Goal: Task Accomplishment & Management: Manage account settings

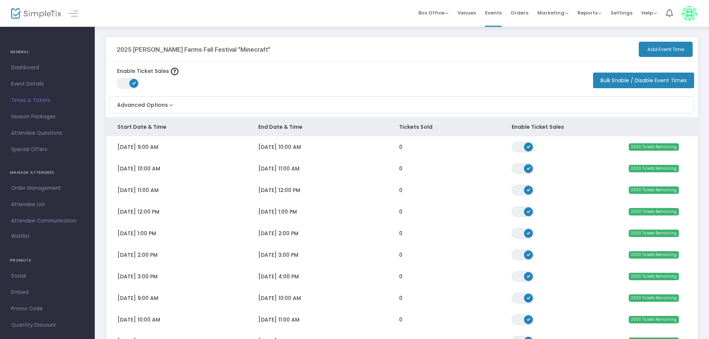
click at [636, 82] on button "Bulk Enable / Disable Event Times" at bounding box center [643, 80] width 101 height 16
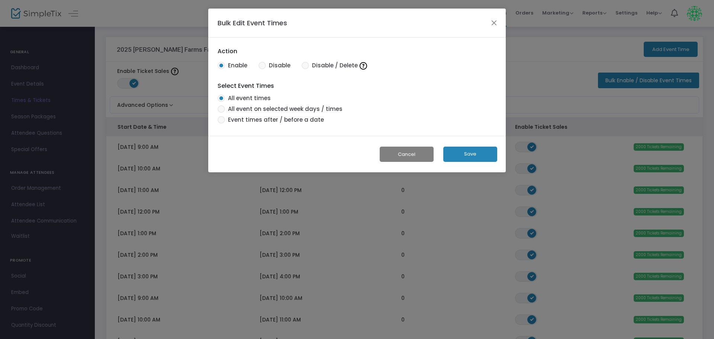
click at [262, 108] on span "All event on selected week days / times" at bounding box center [283, 109] width 117 height 9
click at [221, 113] on input "All event on selected week days / times" at bounding box center [221, 113] width 0 height 0
radio input "false"
radio input "true"
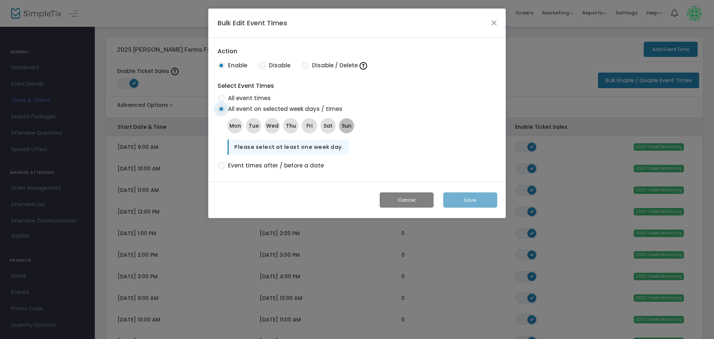
click at [345, 127] on span "Sun" at bounding box center [347, 126] width 10 height 8
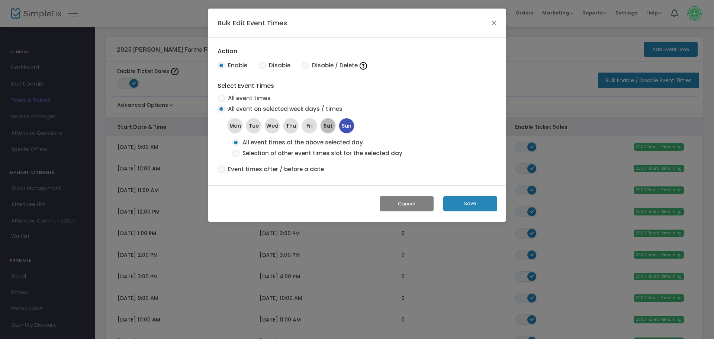
click at [328, 126] on span "Sat" at bounding box center [327, 126] width 9 height 8
click at [235, 150] on span at bounding box center [235, 152] width 7 height 7
click at [235, 157] on input "Selection of other event times slot for the selected days" at bounding box center [235, 157] width 0 height 0
radio input "true"
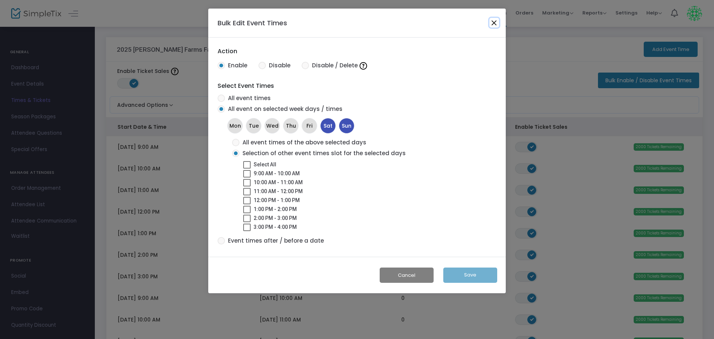
click at [495, 22] on button "Close" at bounding box center [494, 23] width 10 height 10
radio input "true"
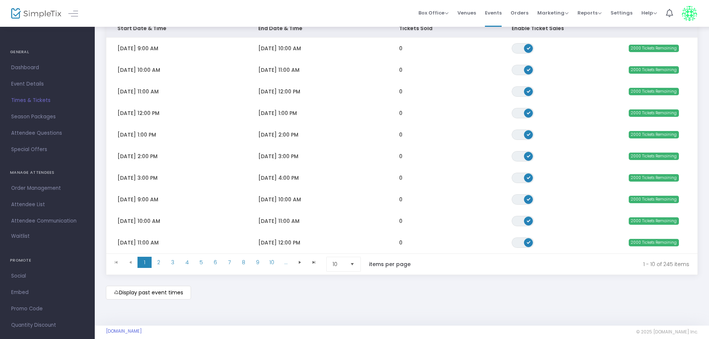
scroll to position [125, 0]
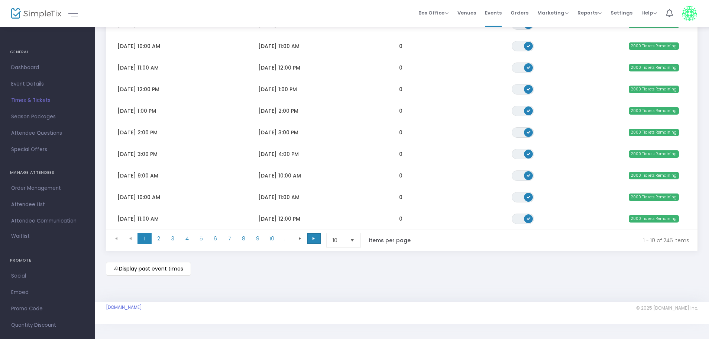
click at [317, 238] on span at bounding box center [314, 238] width 14 height 11
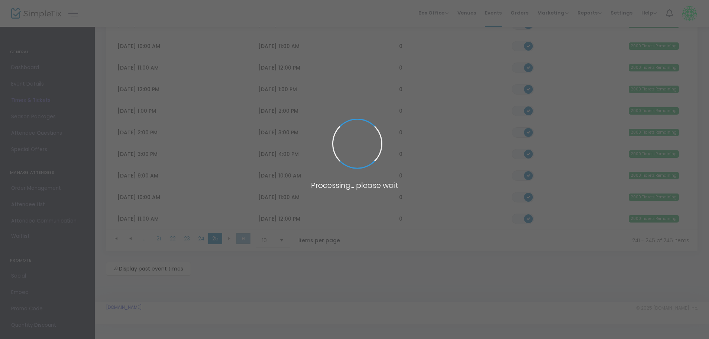
scroll to position [17, 0]
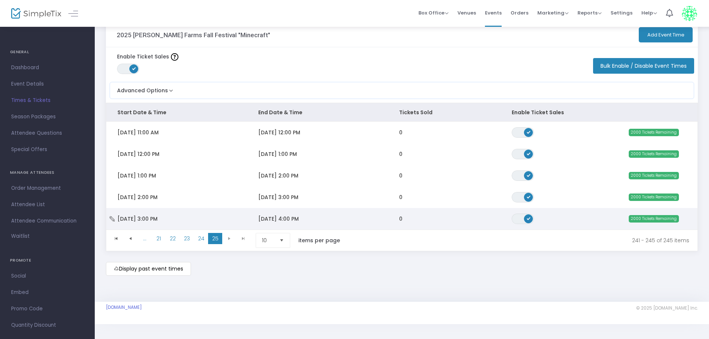
click at [111, 216] on icon "Data table" at bounding box center [112, 218] width 7 height 5
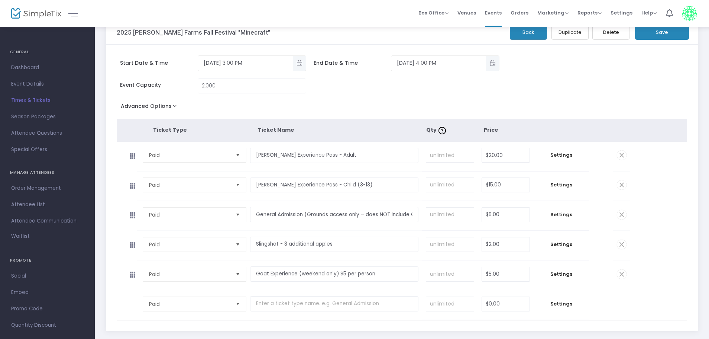
click at [623, 272] on span at bounding box center [622, 274] width 10 height 10
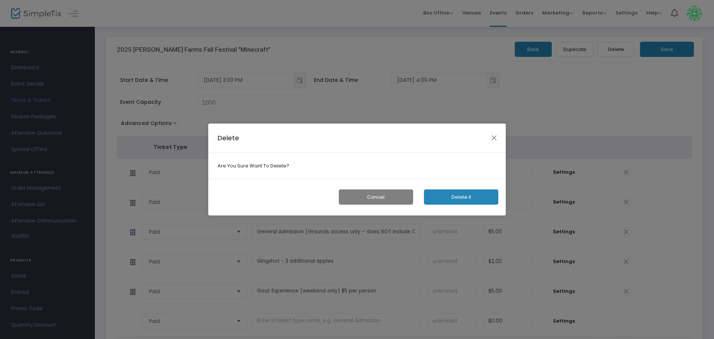
click at [444, 194] on button "Delete it" at bounding box center [461, 196] width 74 height 15
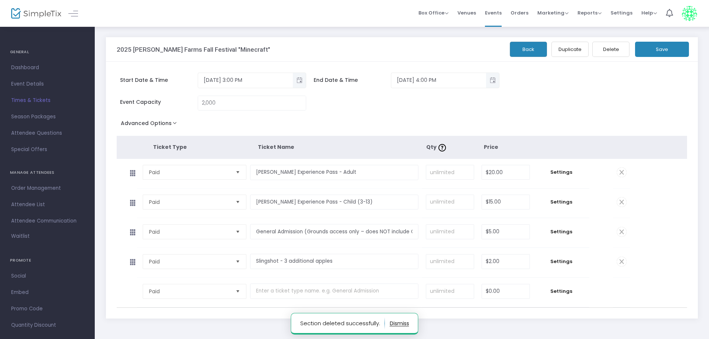
click at [534, 49] on button "Back" at bounding box center [528, 49] width 37 height 15
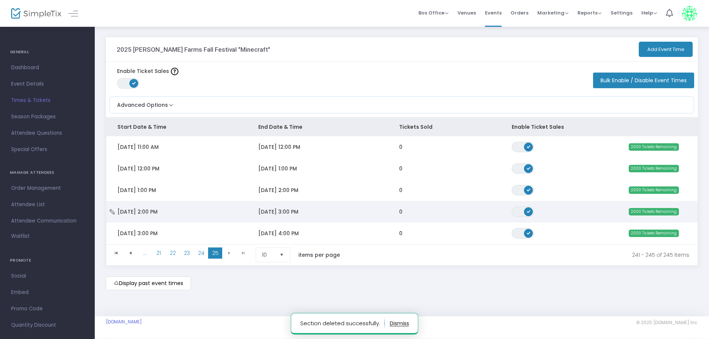
click at [112, 213] on icon "Data table" at bounding box center [112, 211] width 7 height 5
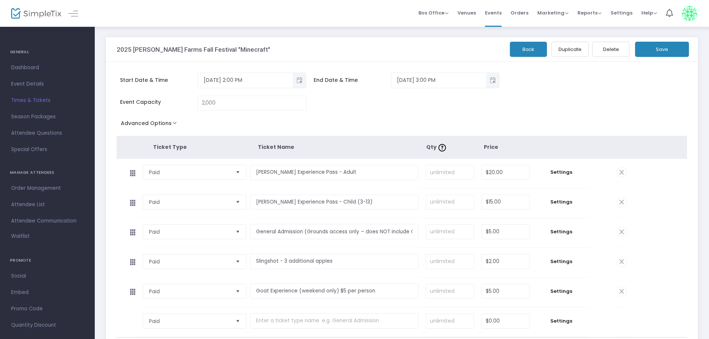
click at [622, 291] on span at bounding box center [622, 291] width 10 height 10
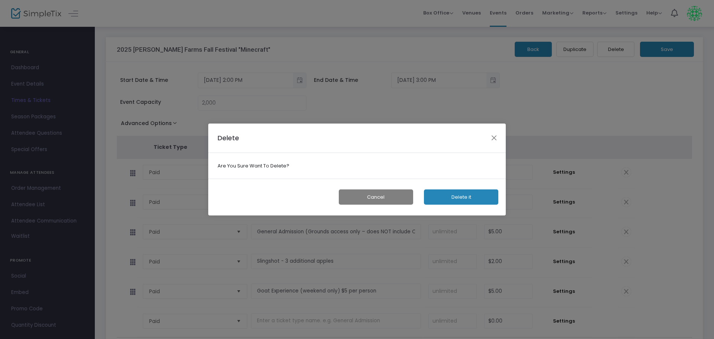
click at [450, 196] on button "Delete it" at bounding box center [461, 196] width 74 height 15
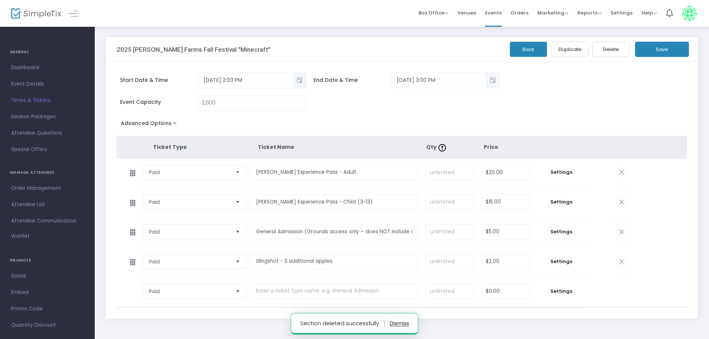
click at [520, 48] on button "Back" at bounding box center [528, 49] width 37 height 15
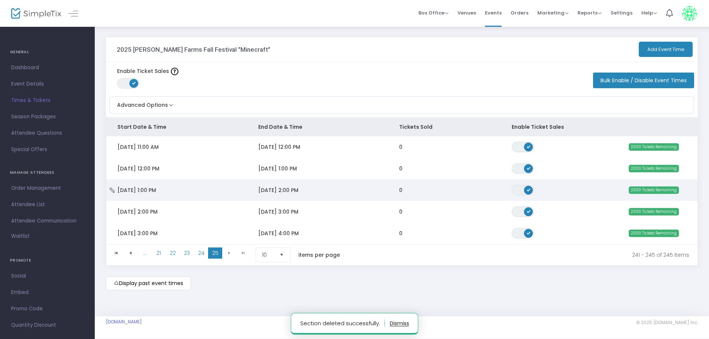
click at [110, 190] on icon "Data table" at bounding box center [112, 189] width 7 height 5
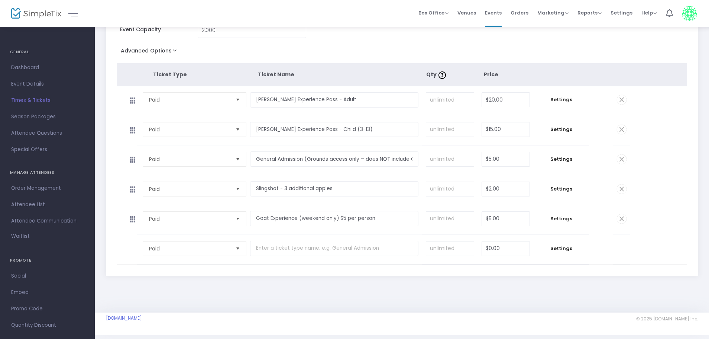
scroll to position [74, 0]
click at [622, 216] on span at bounding box center [622, 217] width 10 height 10
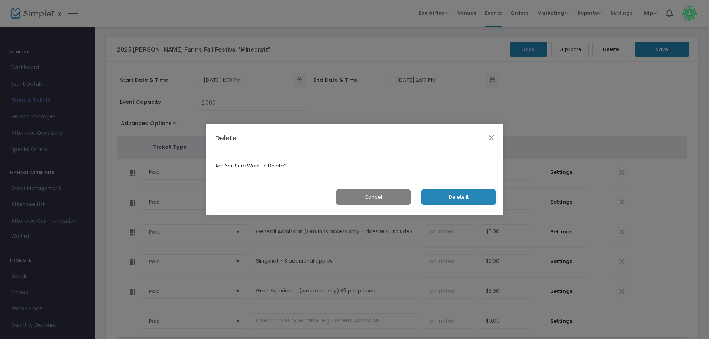
scroll to position [0, 0]
click at [458, 195] on button "Delete it" at bounding box center [461, 196] width 74 height 15
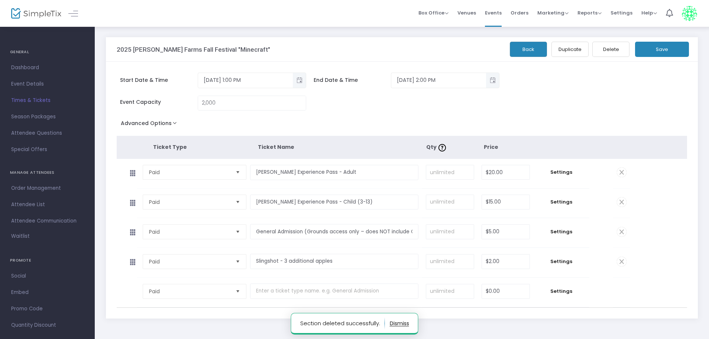
click at [536, 52] on button "Back" at bounding box center [528, 49] width 37 height 15
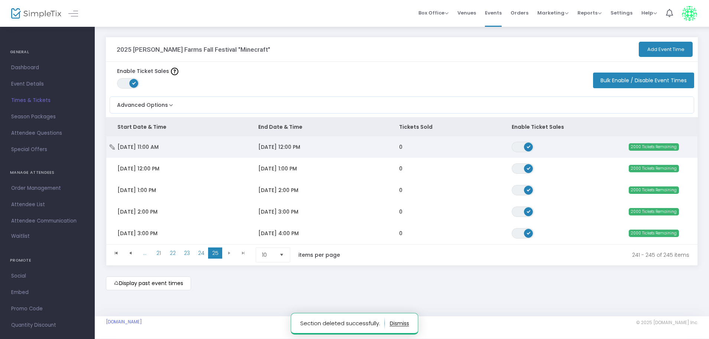
click at [110, 145] on icon "Data table" at bounding box center [112, 146] width 7 height 5
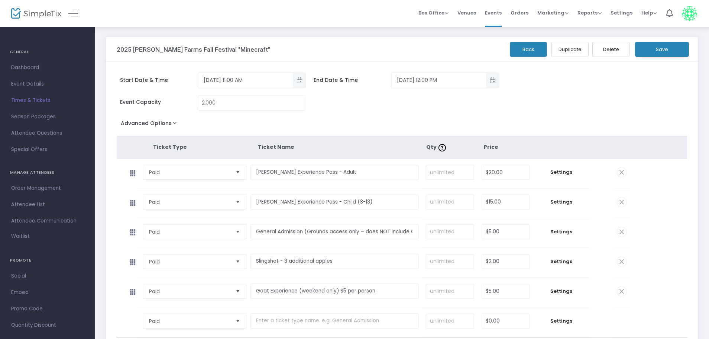
click at [619, 291] on span at bounding box center [622, 291] width 10 height 10
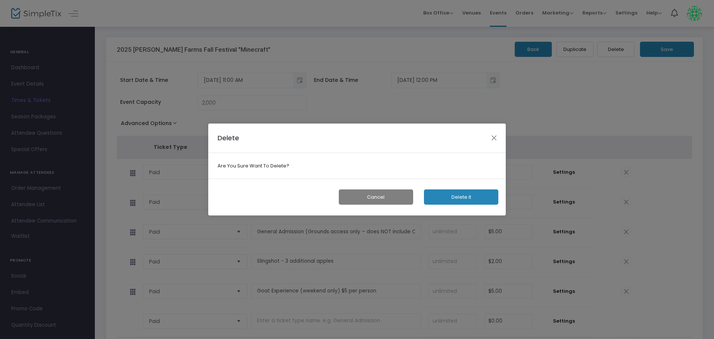
click at [453, 197] on button "Delete it" at bounding box center [461, 196] width 74 height 15
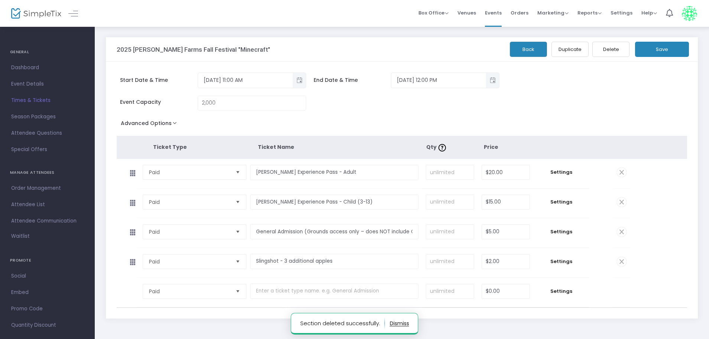
click at [526, 49] on button "Back" at bounding box center [528, 49] width 37 height 15
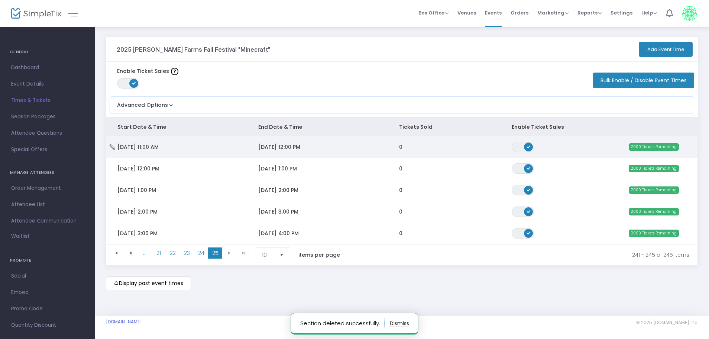
click at [113, 146] on icon "Data table" at bounding box center [112, 146] width 7 height 5
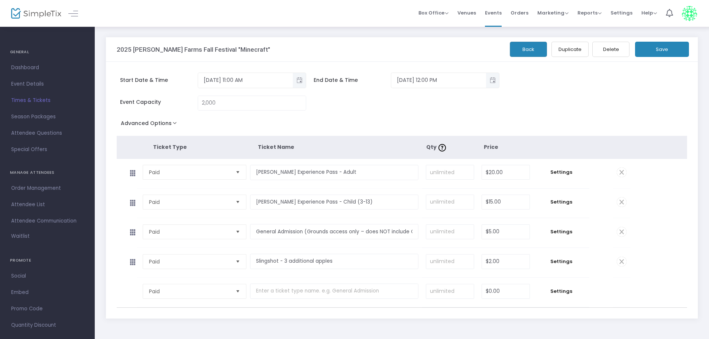
click at [520, 48] on button "Back" at bounding box center [528, 49] width 37 height 15
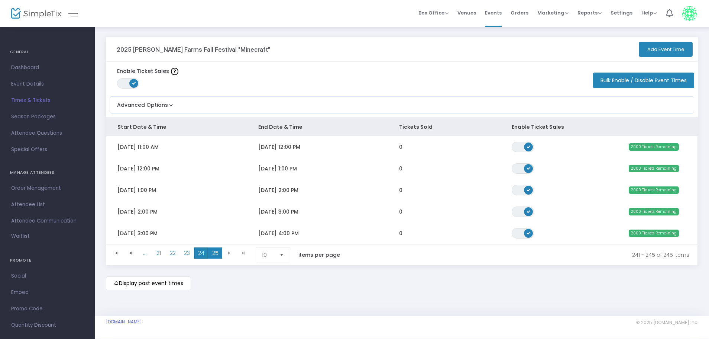
click at [202, 255] on span "24" at bounding box center [201, 252] width 14 height 11
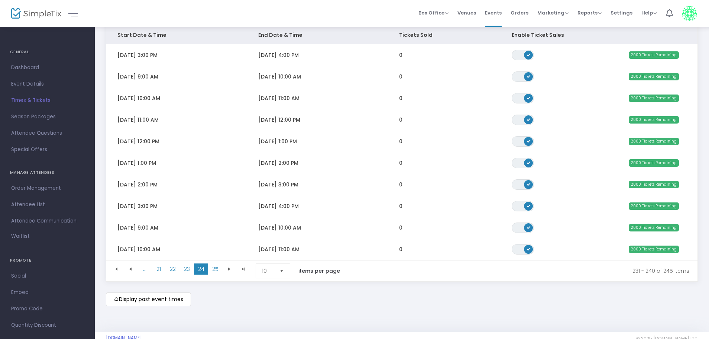
scroll to position [112, 0]
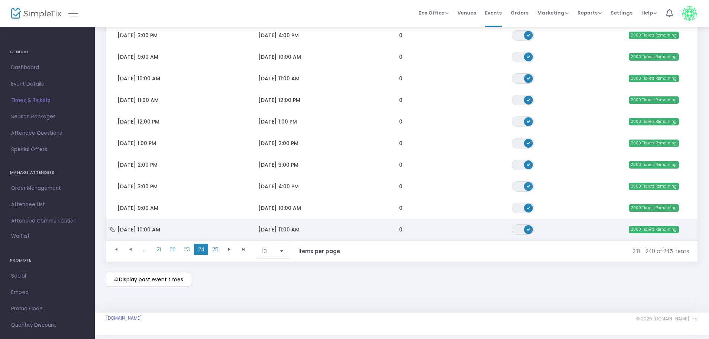
click at [113, 229] on icon "Data table" at bounding box center [112, 229] width 7 height 5
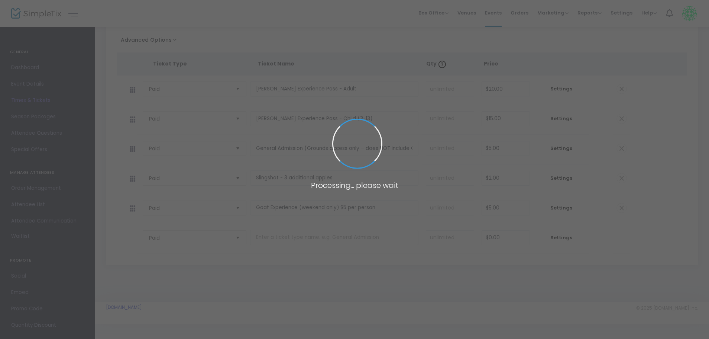
scroll to position [83, 0]
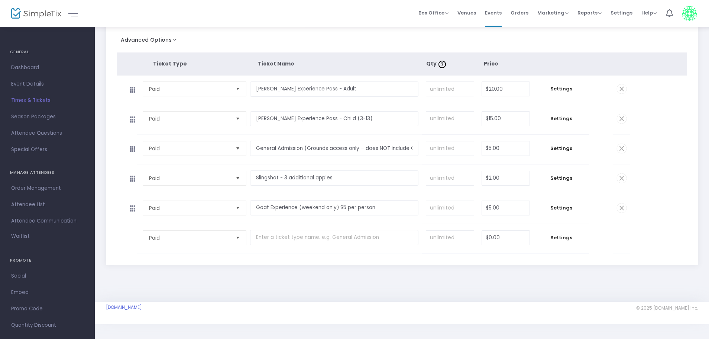
click at [621, 207] on span at bounding box center [622, 208] width 10 height 10
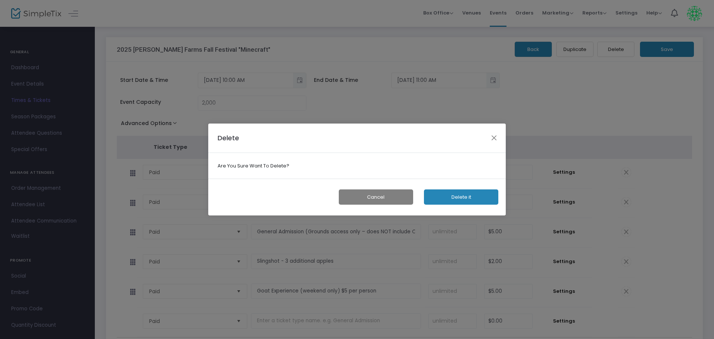
click at [457, 193] on button "Delete it" at bounding box center [461, 196] width 74 height 15
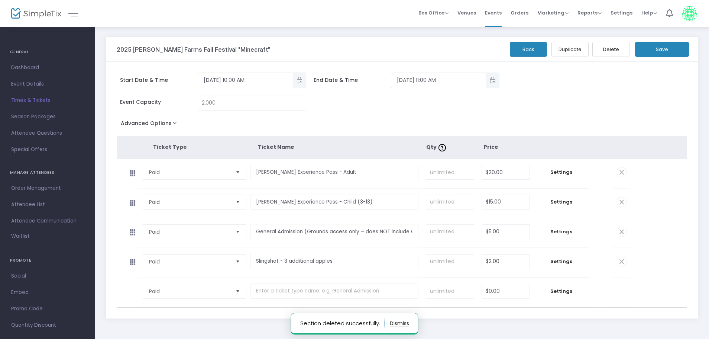
click at [525, 48] on button "Back" at bounding box center [528, 49] width 37 height 15
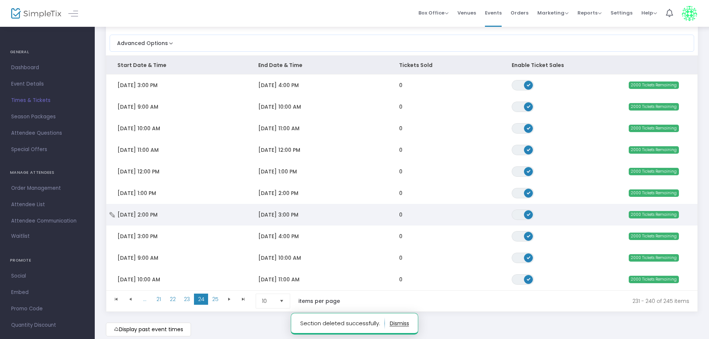
scroll to position [125, 0]
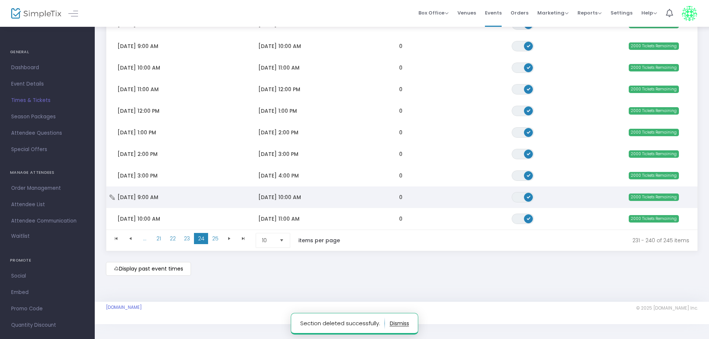
click at [110, 194] on icon "Data table" at bounding box center [112, 196] width 7 height 5
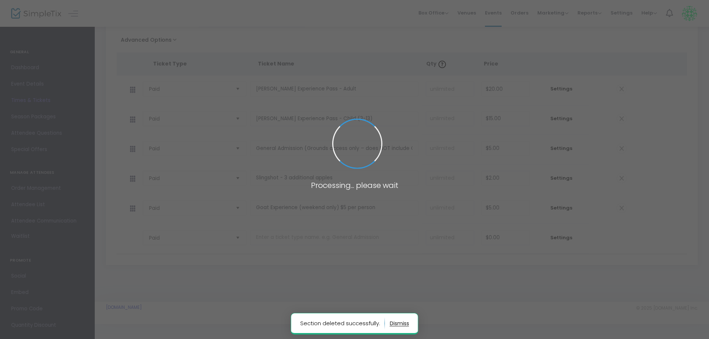
scroll to position [83, 0]
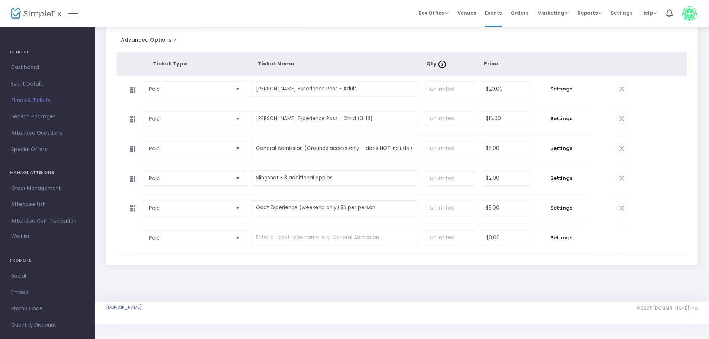
click at [622, 207] on span at bounding box center [622, 208] width 10 height 10
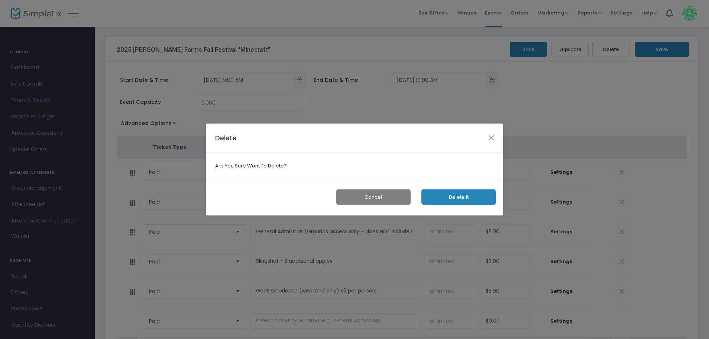
scroll to position [0, 0]
click at [448, 197] on button "Delete it" at bounding box center [461, 196] width 74 height 15
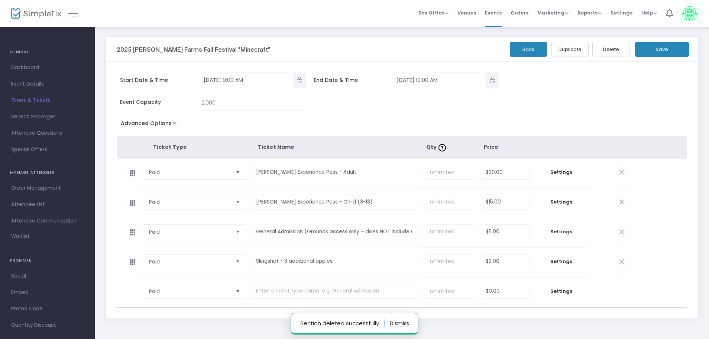
click at [522, 52] on button "Back" at bounding box center [528, 49] width 37 height 15
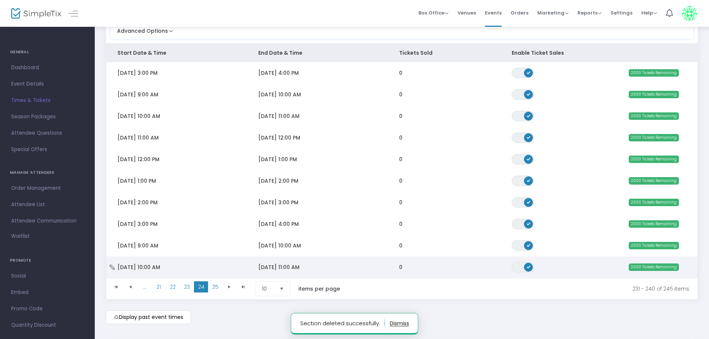
scroll to position [74, 0]
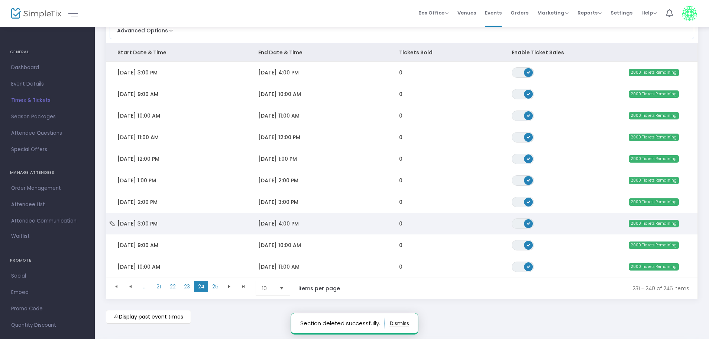
click at [113, 224] on icon "Data table" at bounding box center [112, 223] width 7 height 5
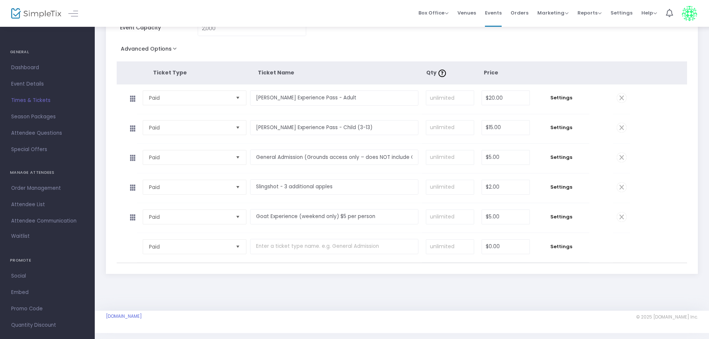
click at [622, 213] on span at bounding box center [622, 217] width 10 height 10
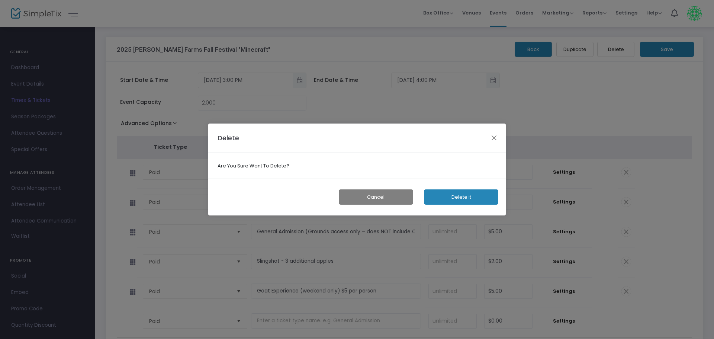
click at [467, 194] on button "Delete it" at bounding box center [461, 196] width 74 height 15
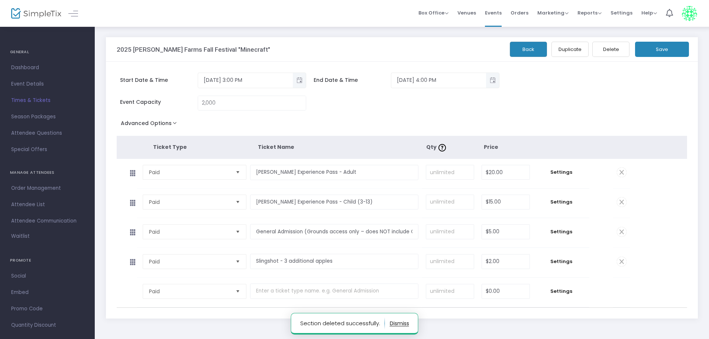
click at [524, 49] on button "Back" at bounding box center [528, 49] width 37 height 15
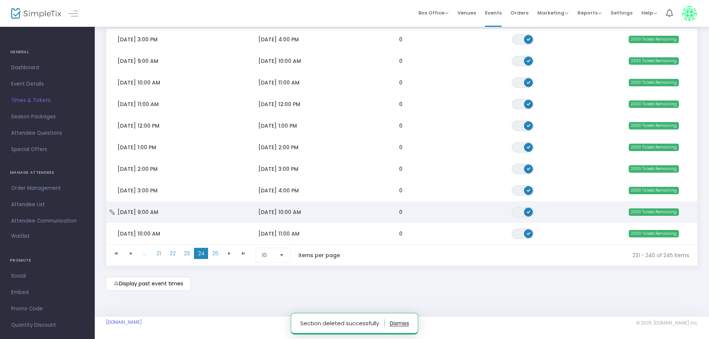
scroll to position [112, 0]
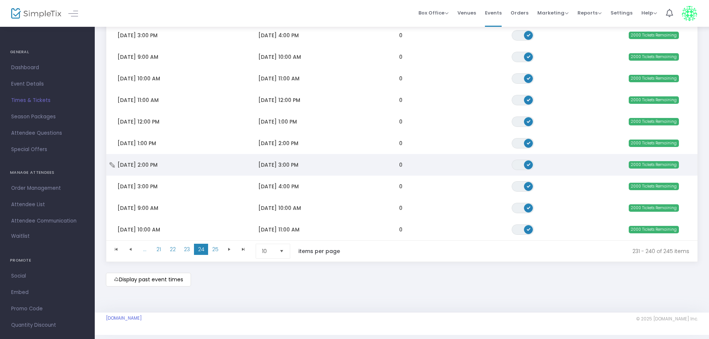
click at [111, 162] on span "Data table" at bounding box center [112, 164] width 5 height 7
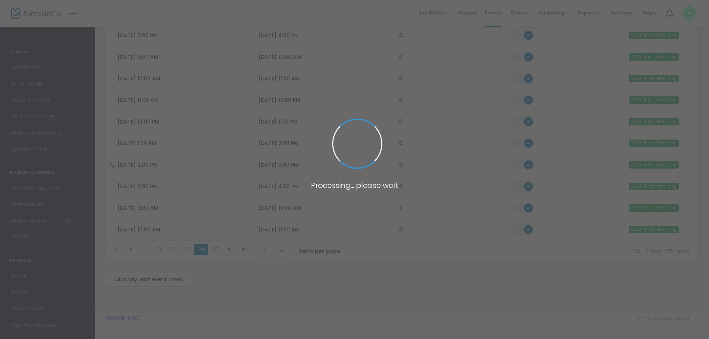
scroll to position [83, 0]
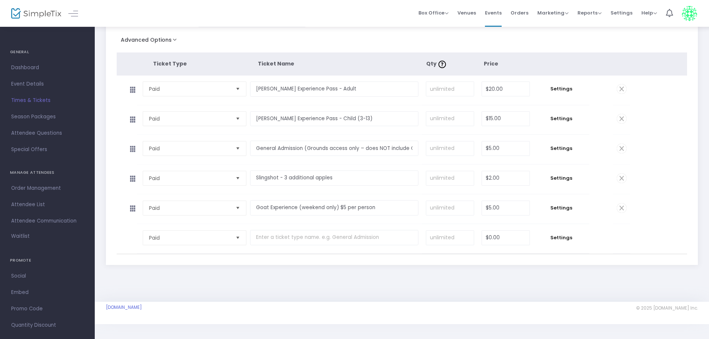
click at [623, 207] on span at bounding box center [622, 208] width 10 height 10
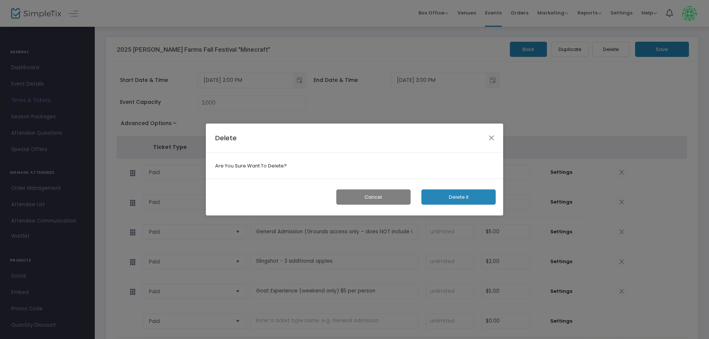
scroll to position [0, 0]
click at [470, 196] on button "Delete it" at bounding box center [461, 196] width 74 height 15
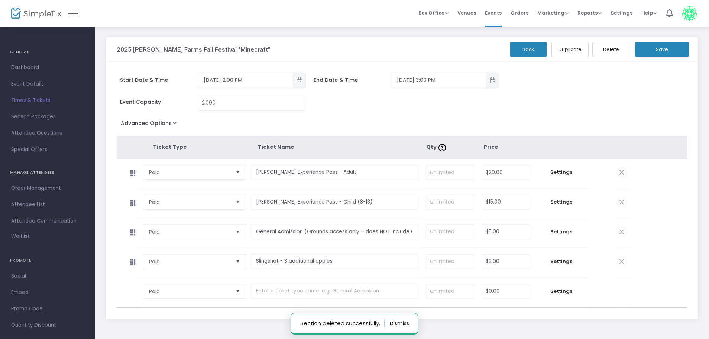
click at [520, 47] on button "Back" at bounding box center [528, 49] width 37 height 15
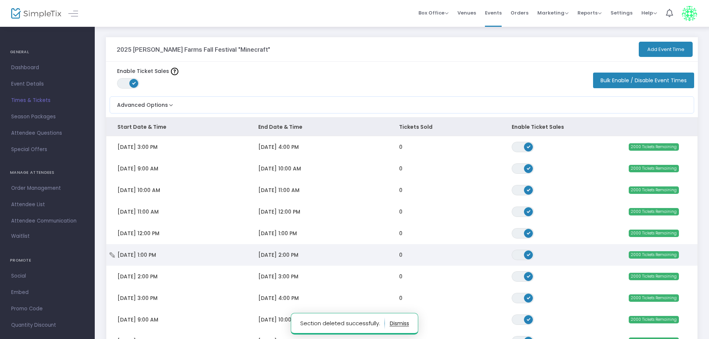
click at [112, 255] on icon "Data table" at bounding box center [112, 254] width 7 height 5
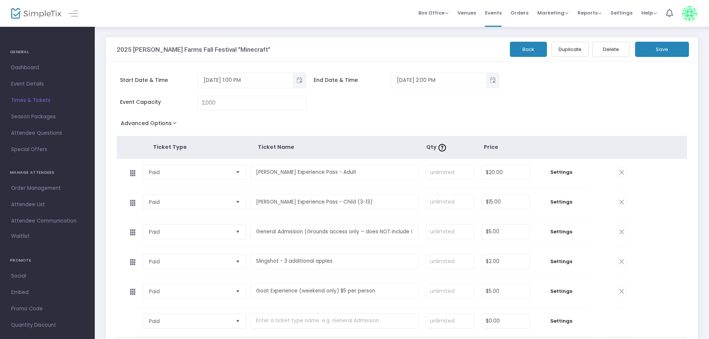
click at [621, 290] on span at bounding box center [622, 291] width 10 height 10
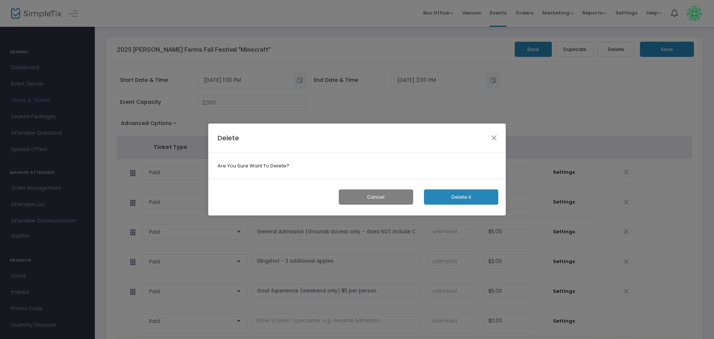
click at [439, 197] on button "Delete it" at bounding box center [461, 196] width 74 height 15
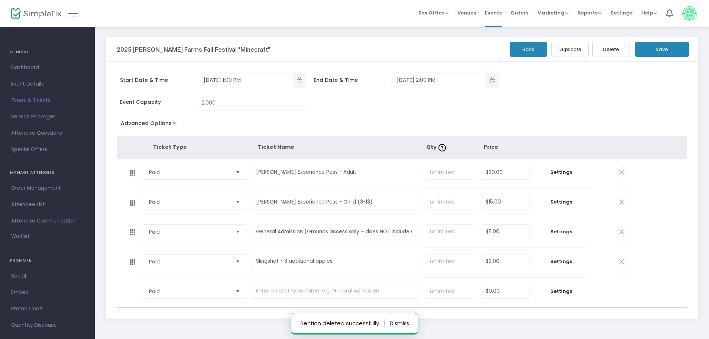
click at [522, 50] on button "Back" at bounding box center [528, 49] width 37 height 15
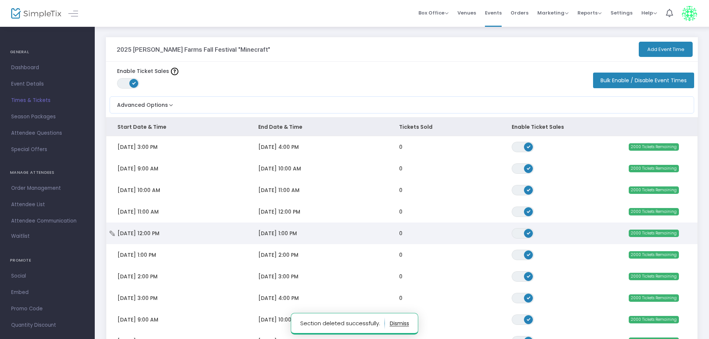
click at [114, 234] on icon "Data table" at bounding box center [112, 233] width 7 height 5
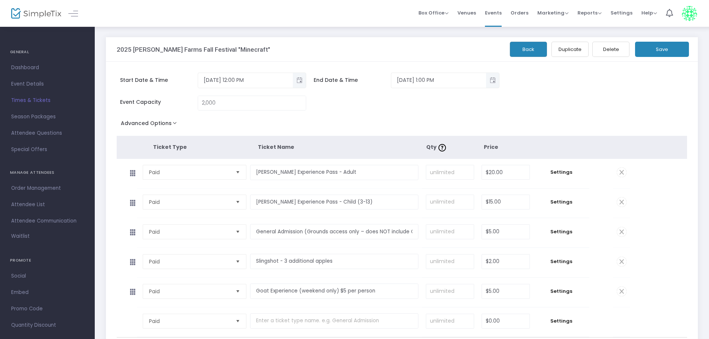
click at [624, 294] on span at bounding box center [622, 291] width 10 height 10
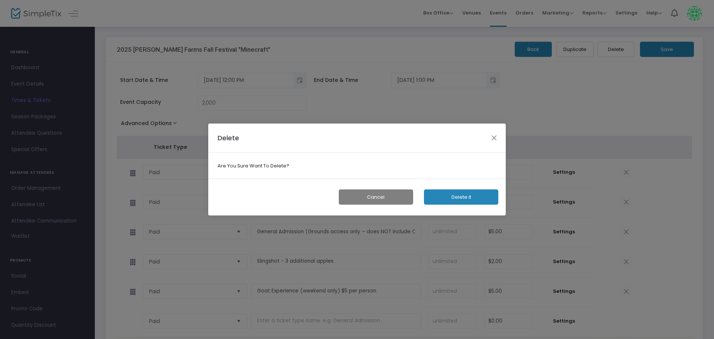
click at [444, 193] on button "Delete it" at bounding box center [461, 196] width 74 height 15
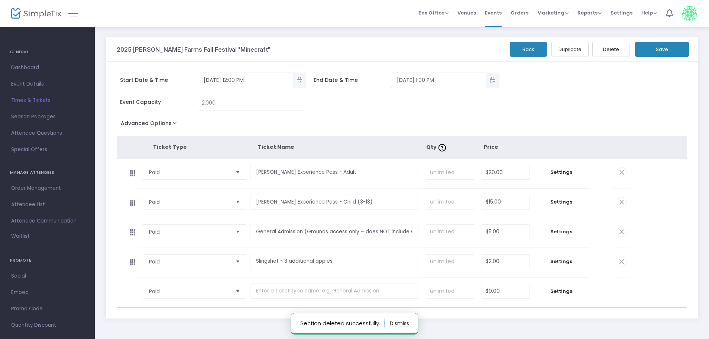
click at [520, 52] on button "Back" at bounding box center [528, 49] width 37 height 15
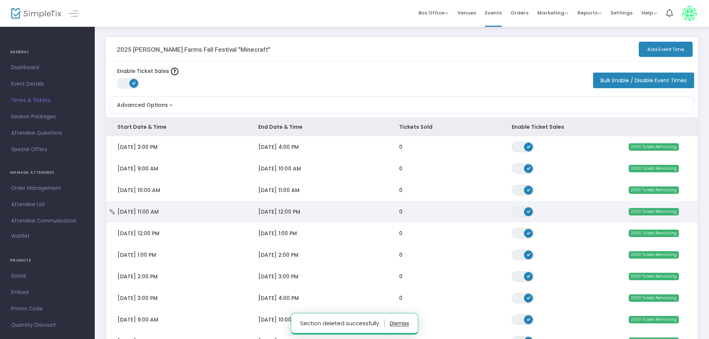
click at [112, 210] on icon "Data table" at bounding box center [112, 211] width 7 height 5
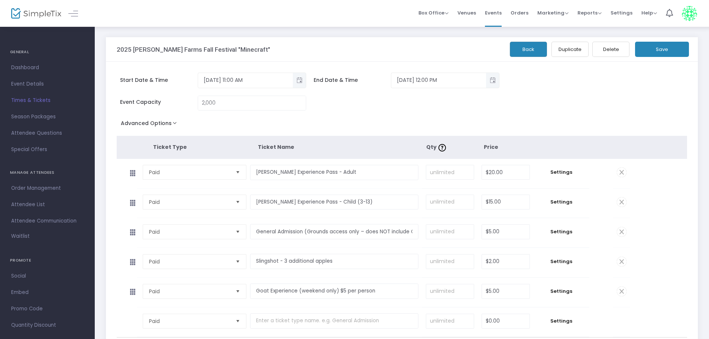
click at [623, 292] on span at bounding box center [622, 291] width 10 height 10
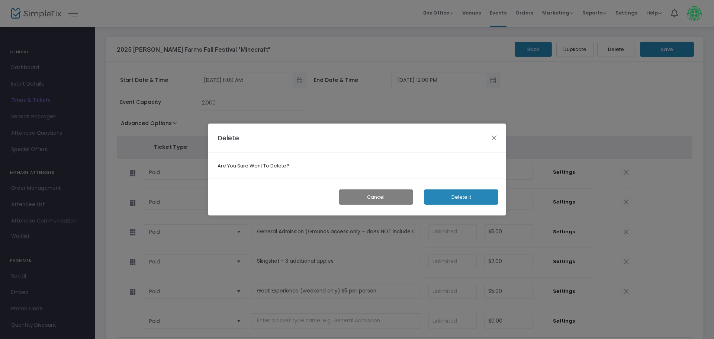
click at [465, 198] on button "Delete it" at bounding box center [461, 196] width 74 height 15
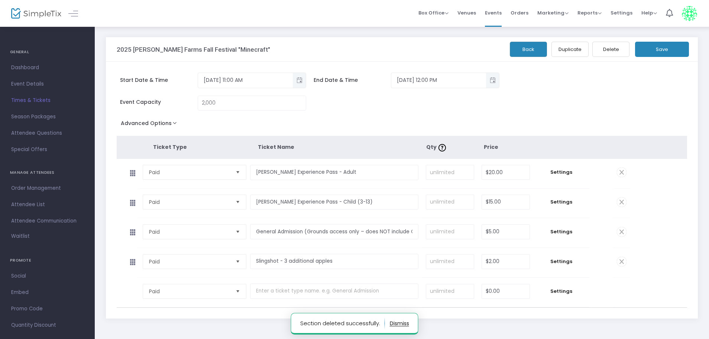
click at [523, 50] on button "Back" at bounding box center [528, 49] width 37 height 15
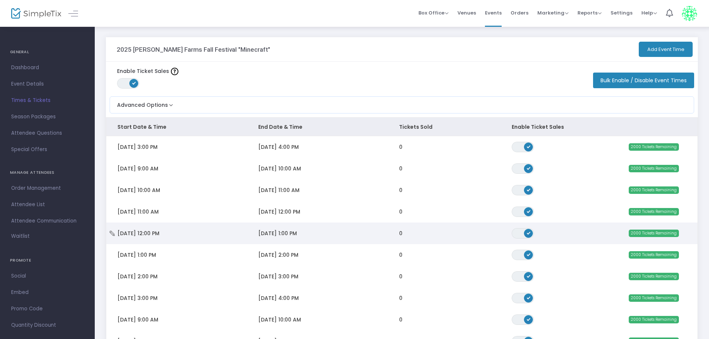
click at [107, 235] on td "[DATE] 12:00 PM" at bounding box center [176, 233] width 141 height 22
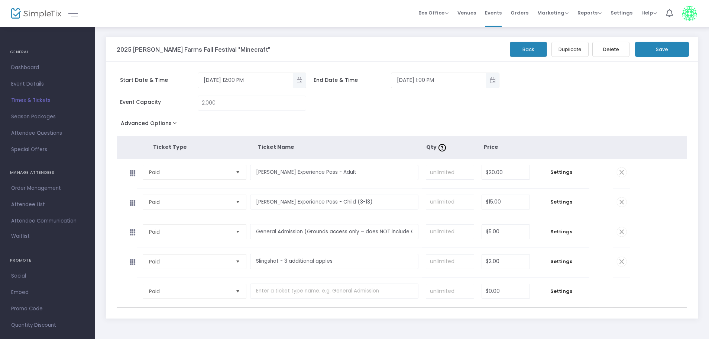
click at [529, 44] on button "Back" at bounding box center [528, 49] width 37 height 15
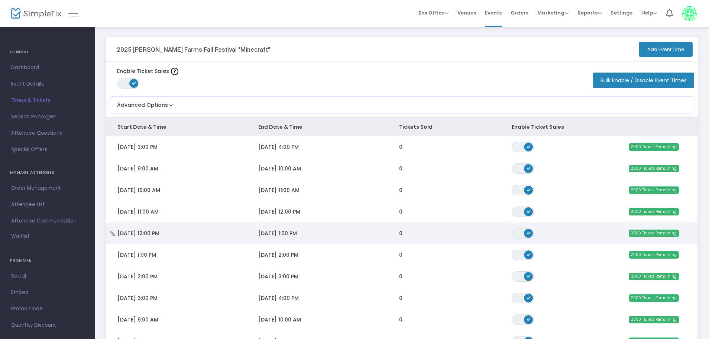
click at [114, 233] on icon "Data table" at bounding box center [112, 233] width 7 height 5
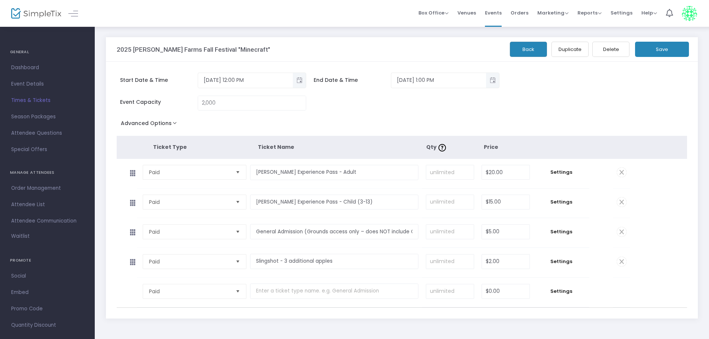
click at [516, 53] on button "Back" at bounding box center [528, 49] width 37 height 15
